Goal: Transaction & Acquisition: Purchase product/service

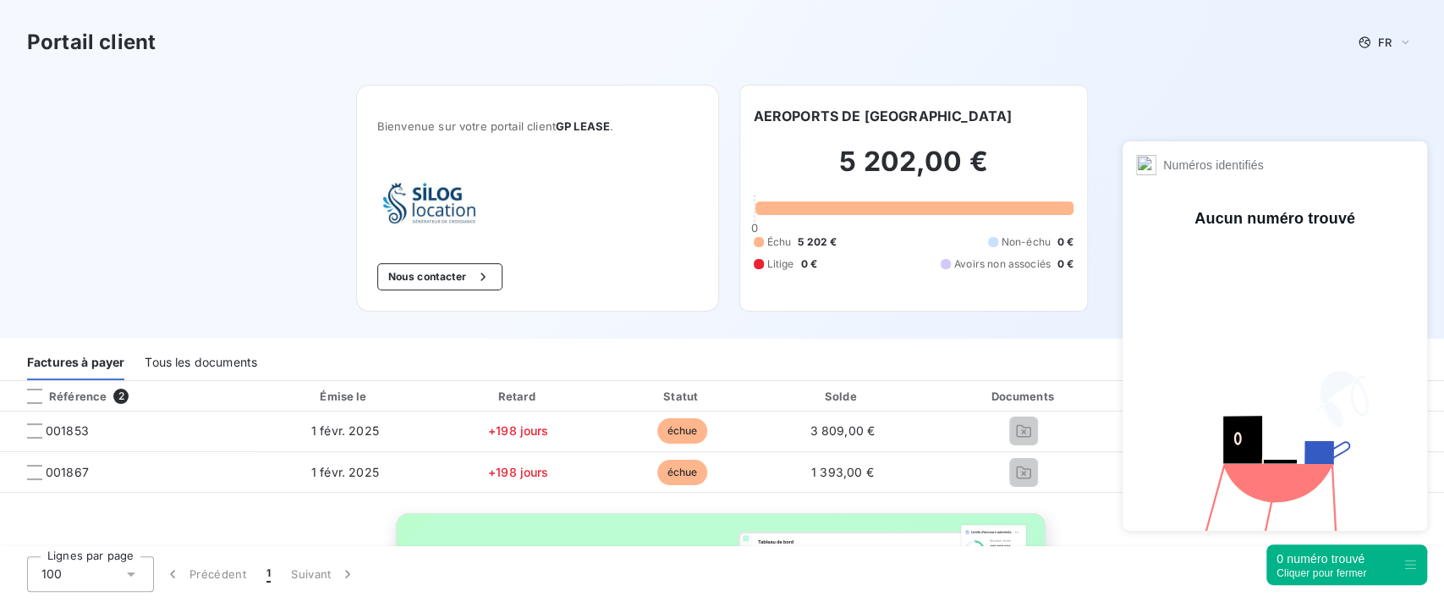
click at [1328, 570] on div "Cliquer pour fermer" at bounding box center [1322, 573] width 90 height 12
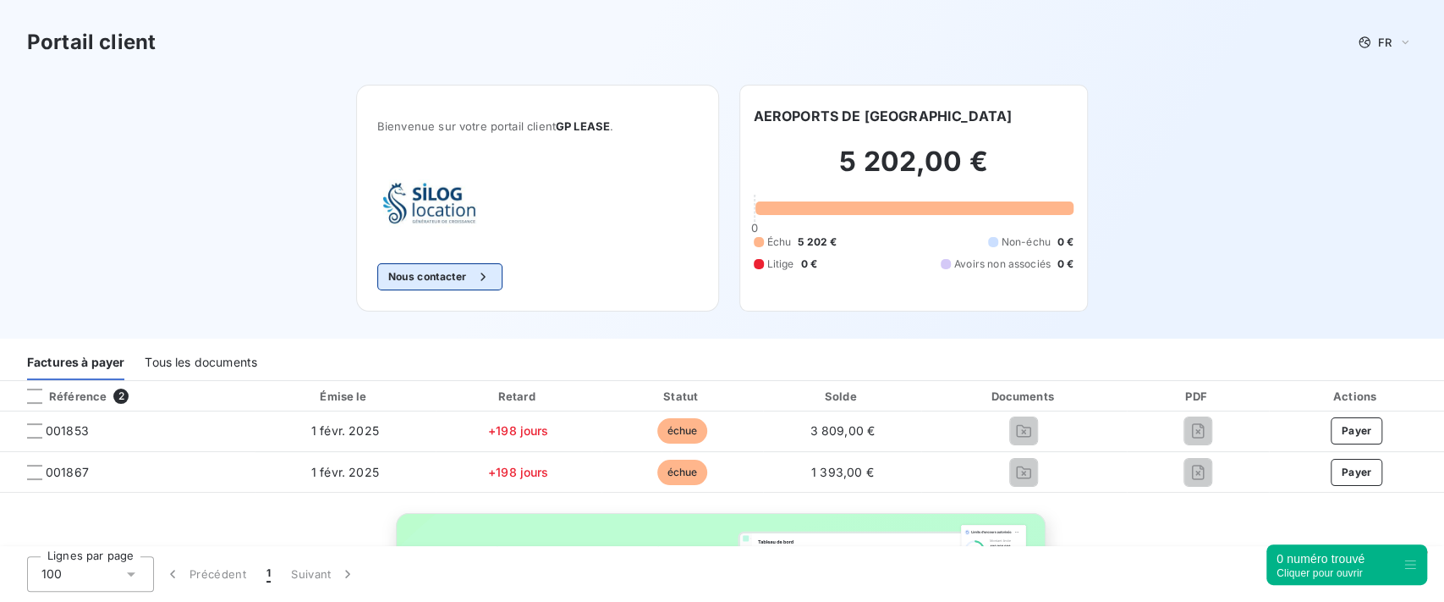
click at [437, 278] on button "Nous contacter" at bounding box center [439, 276] width 125 height 27
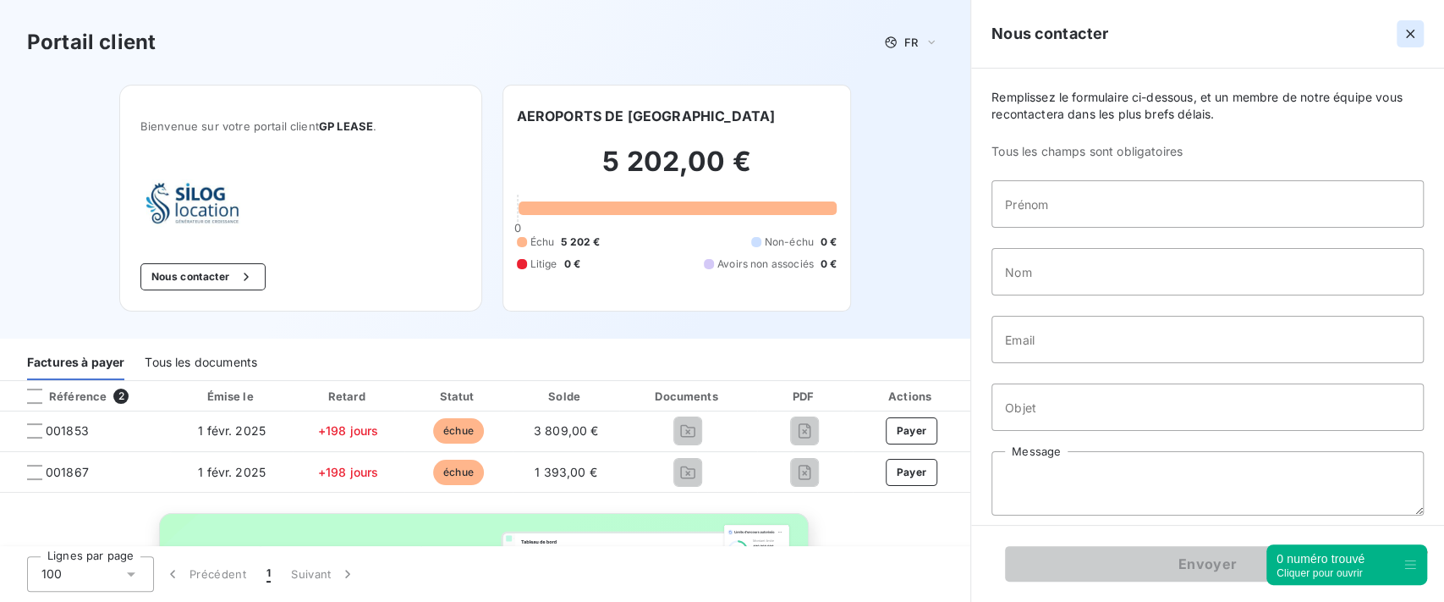
click at [1413, 30] on icon "button" at bounding box center [1410, 34] width 8 height 8
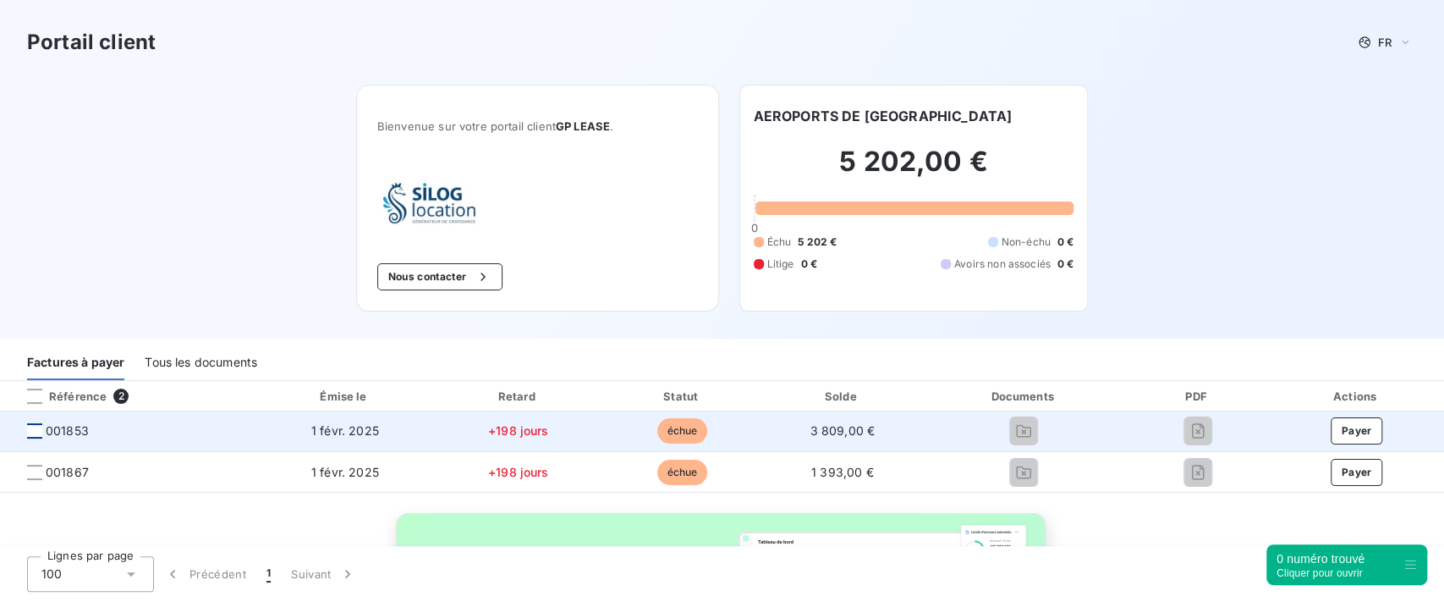
click at [37, 437] on div at bounding box center [34, 430] width 15 height 15
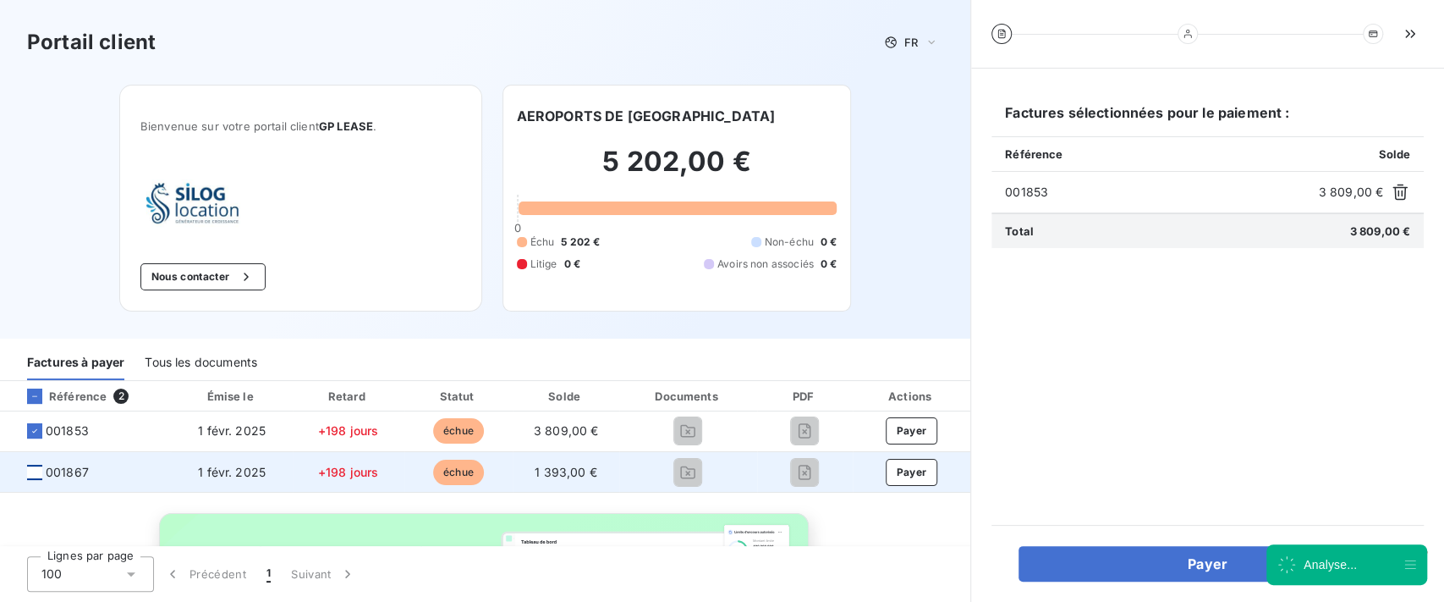
click at [41, 472] on div at bounding box center [34, 471] width 15 height 15
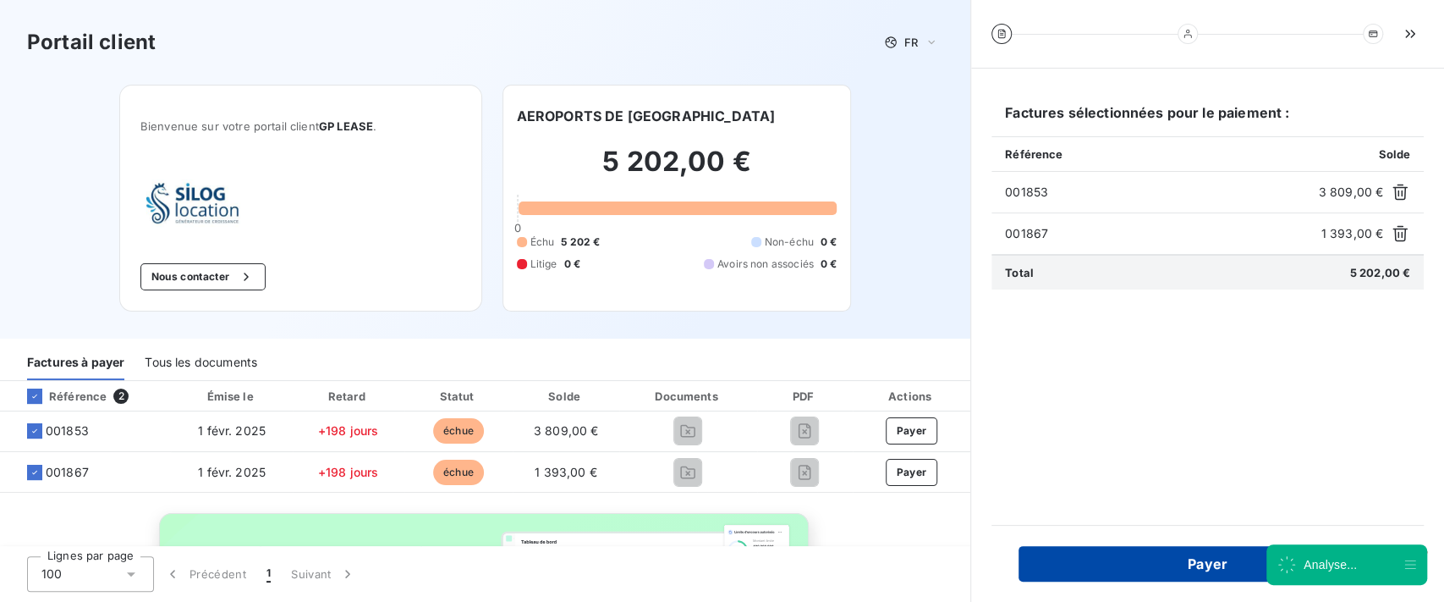
click at [1129, 564] on button "Payer" at bounding box center [1208, 564] width 378 height 36
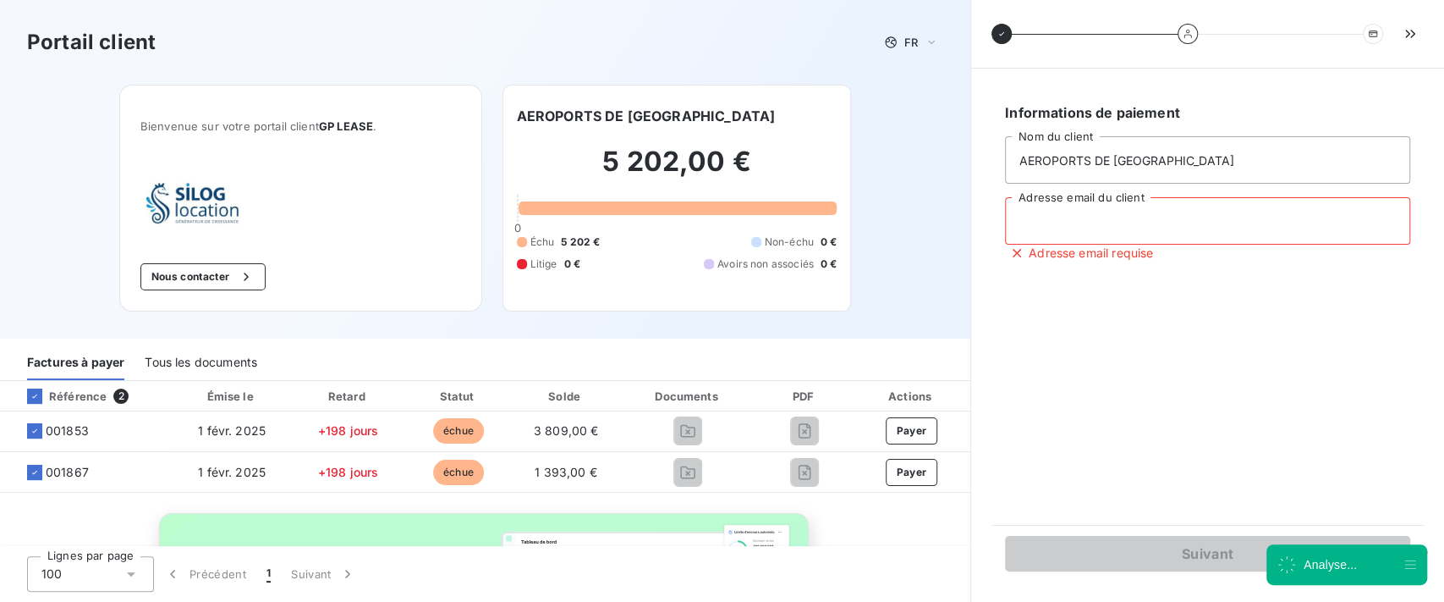
click at [1083, 210] on input "Adresse email du client" at bounding box center [1207, 220] width 405 height 47
type input "[EMAIL_ADDRESS][DOMAIN_NAME]"
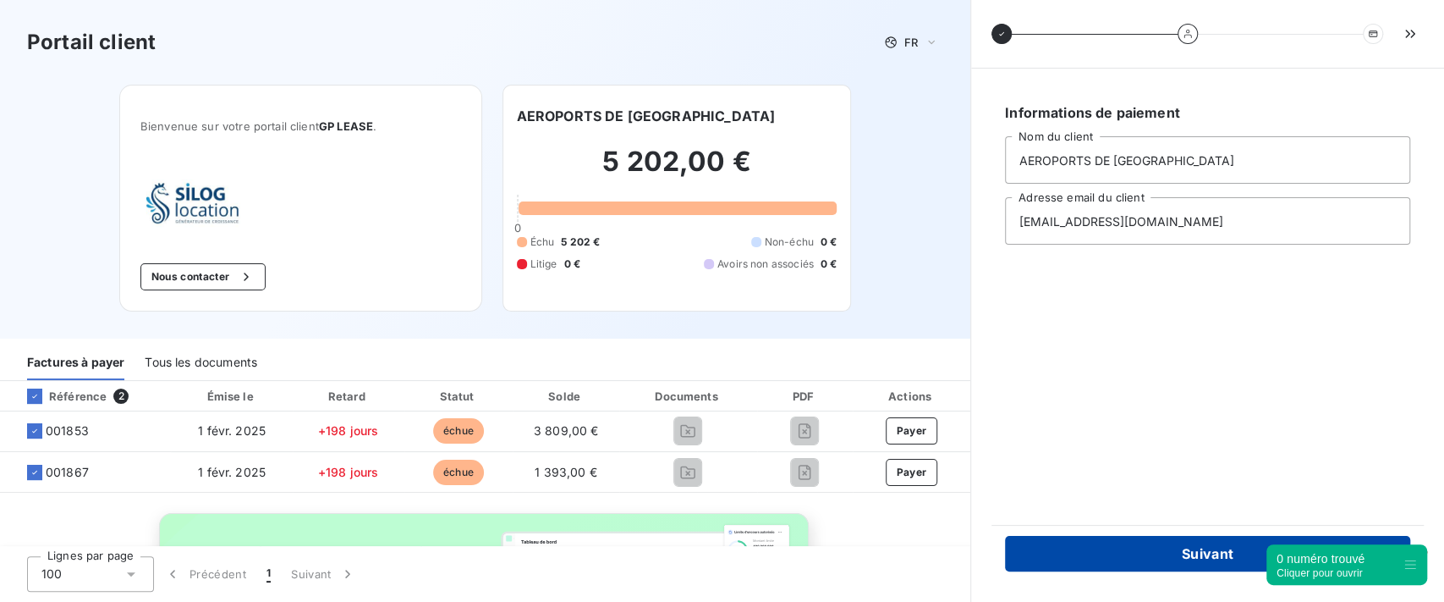
click at [1123, 553] on button "Suivant" at bounding box center [1207, 554] width 405 height 36
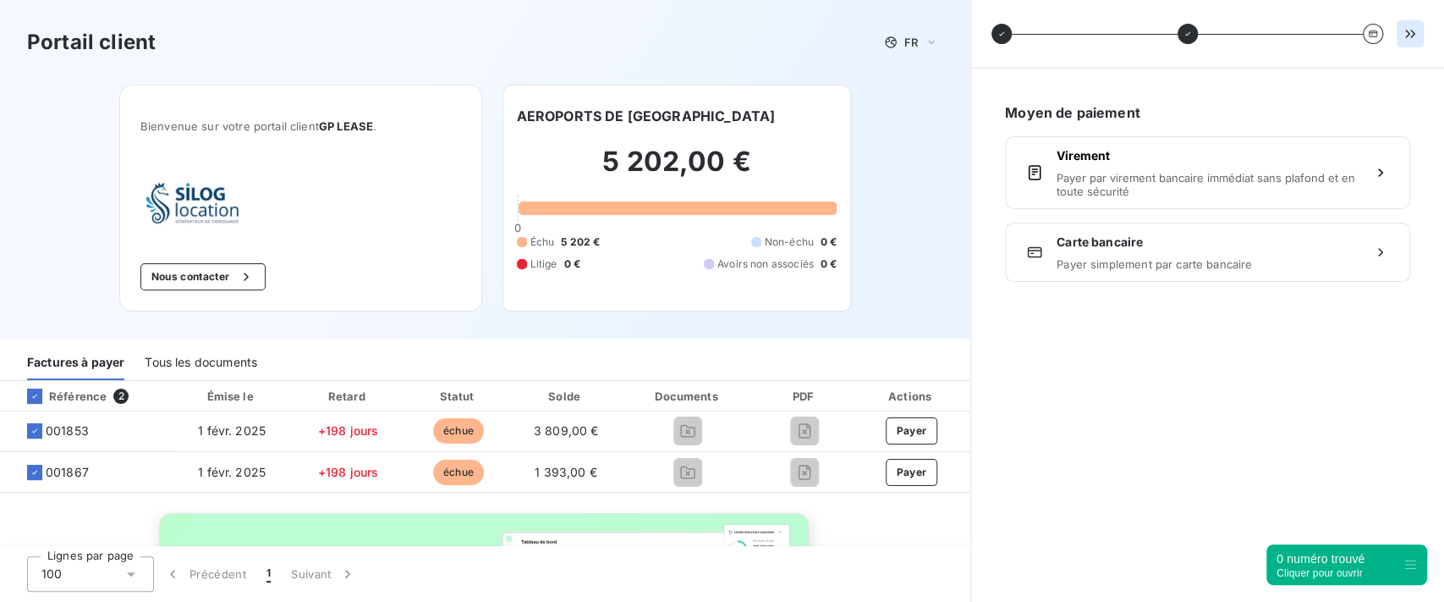
click at [1415, 35] on icon "button" at bounding box center [1410, 33] width 17 height 17
